Goal: Find specific page/section: Find specific page/section

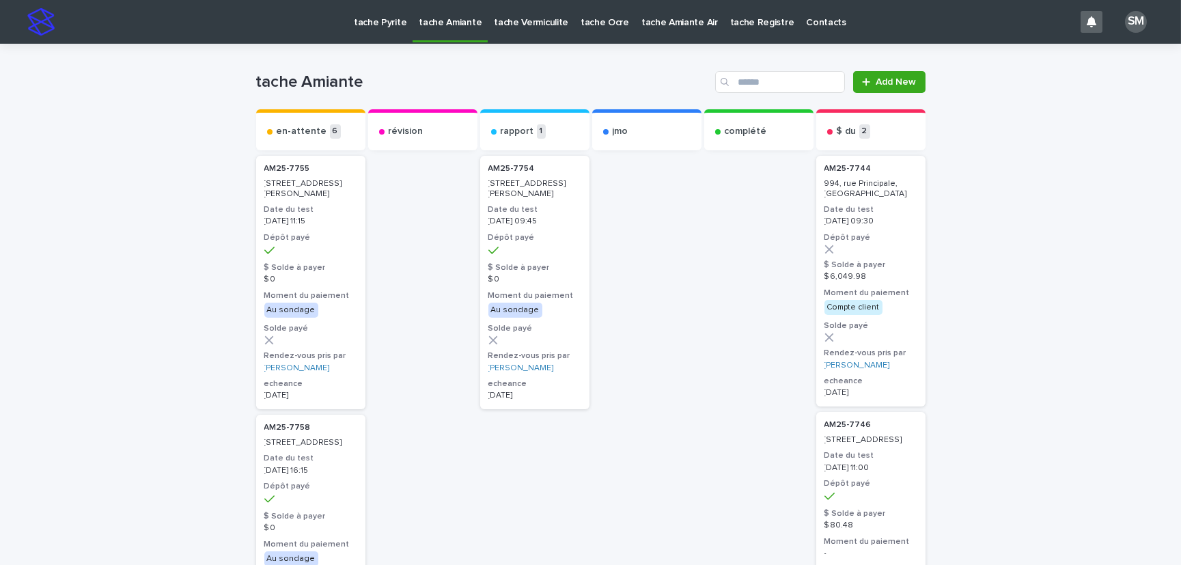
click at [496, 22] on p "tache Vermiculite" at bounding box center [531, 14] width 74 height 29
